Goal: Transaction & Acquisition: Subscribe to service/newsletter

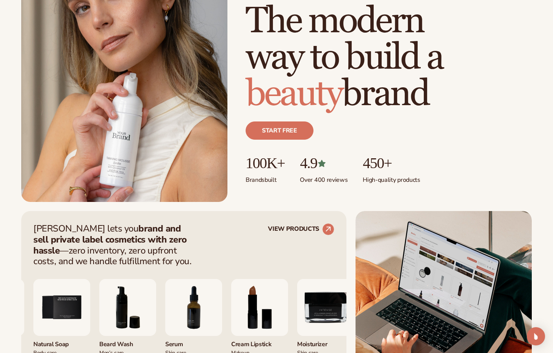
scroll to position [154, 0]
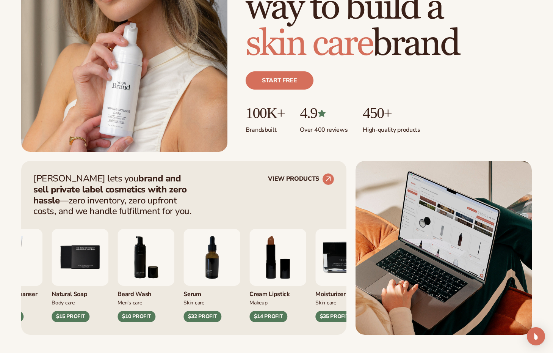
click at [82, 254] on img "5 / 9" at bounding box center [80, 257] width 57 height 57
click at [79, 317] on div "$15 PROFIT" at bounding box center [71, 316] width 38 height 11
click at [77, 274] on img "5 / 9" at bounding box center [80, 257] width 57 height 57
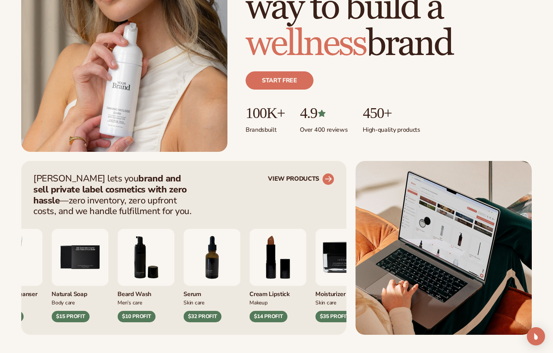
click at [325, 176] on circle at bounding box center [328, 179] width 17 height 17
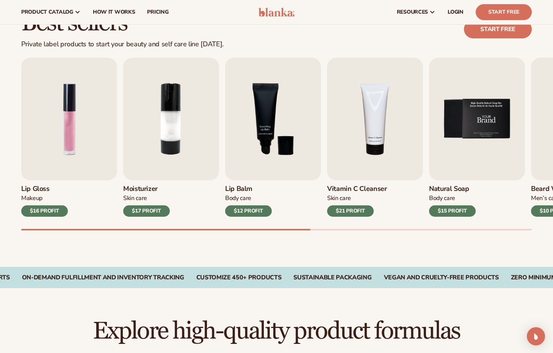
scroll to position [214, 0]
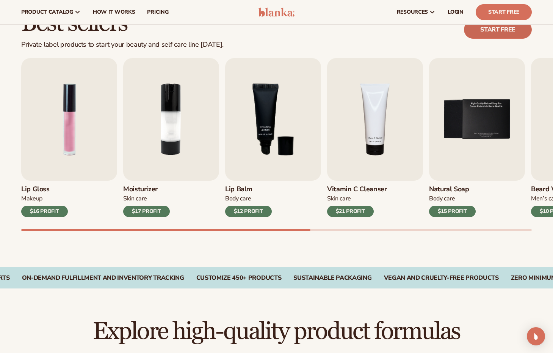
click at [507, 31] on link "Start free" at bounding box center [498, 29] width 68 height 18
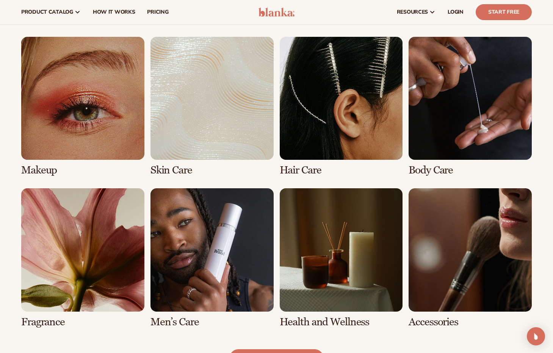
scroll to position [505, 0]
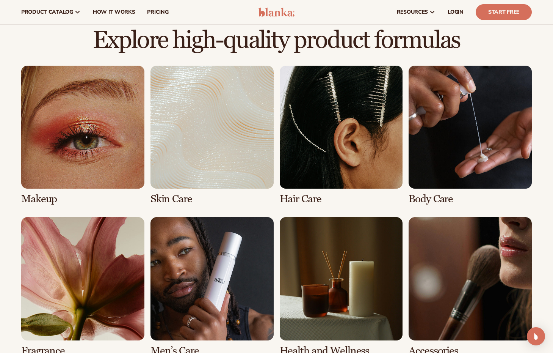
click at [109, 143] on link "1 / 8" at bounding box center [82, 136] width 123 height 140
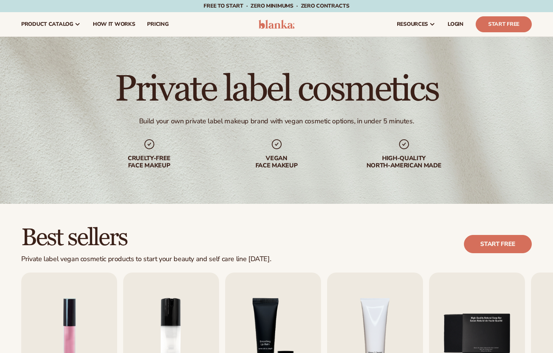
scroll to position [77, 0]
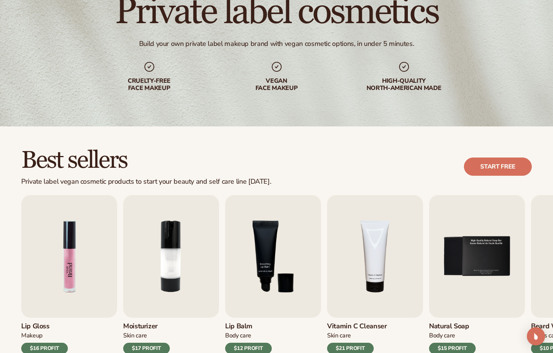
click at [94, 244] on img "1 / 9" at bounding box center [69, 256] width 96 height 122
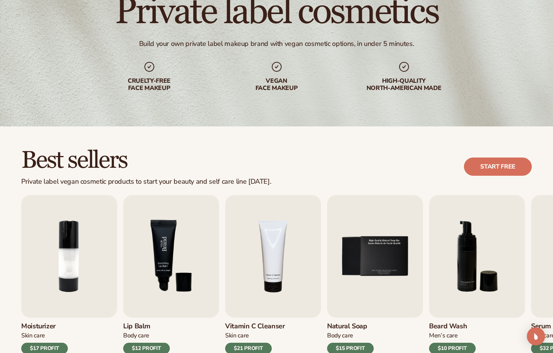
click at [172, 259] on img "3 / 9" at bounding box center [171, 256] width 96 height 122
click at [168, 270] on img "3 / 9" at bounding box center [171, 256] width 96 height 122
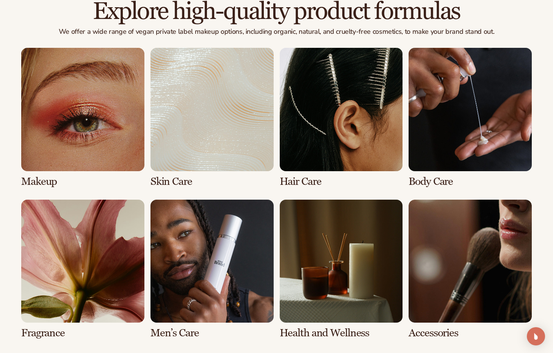
scroll to position [166, 0]
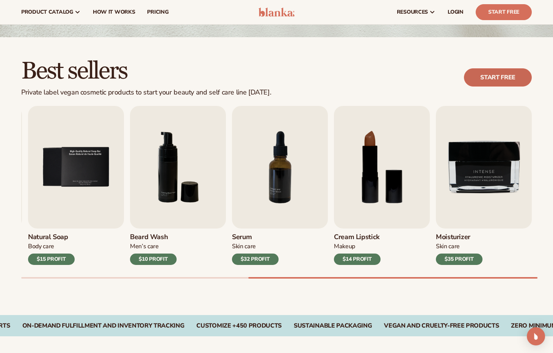
click at [507, 72] on link "Start free" at bounding box center [498, 77] width 68 height 18
